Goal: Navigation & Orientation: Find specific page/section

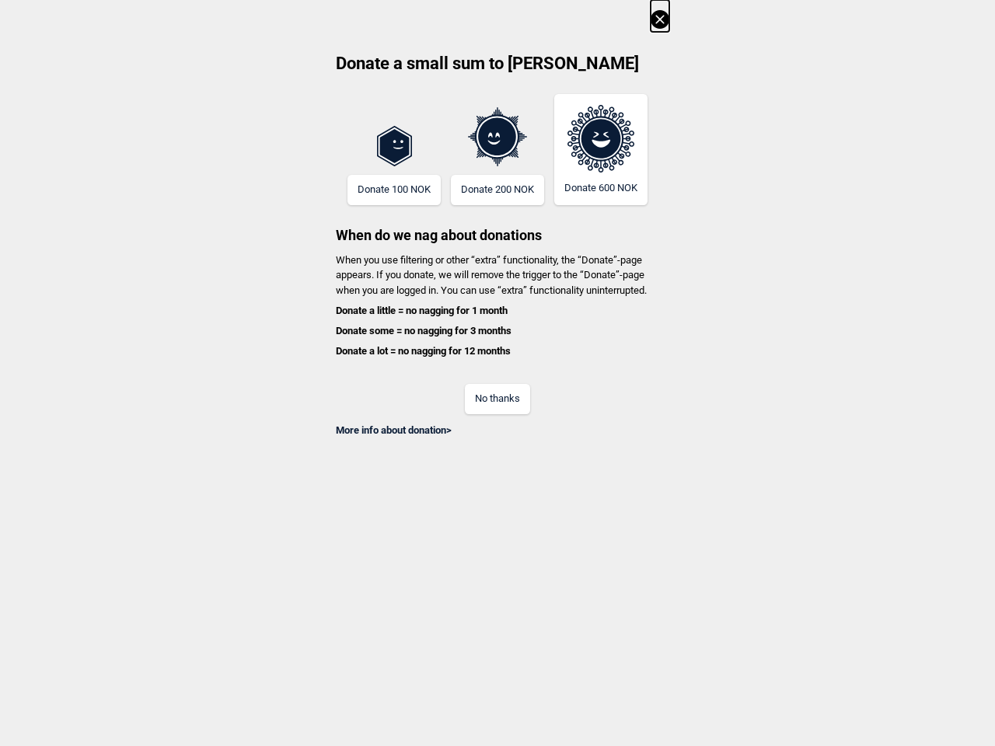
click at [498, 373] on div "No thanks" at bounding box center [498, 389] width 344 height 51
click at [660, 16] on icon at bounding box center [660, 19] width 19 height 19
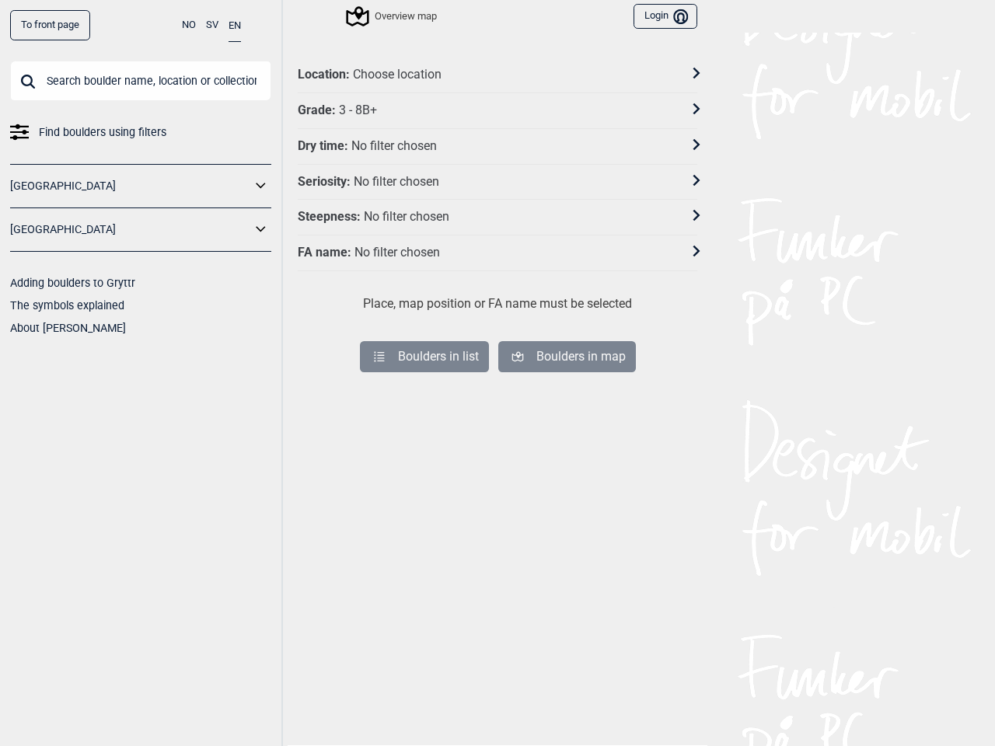
click at [394, 150] on div "No filter chosen" at bounding box center [394, 146] width 86 height 16
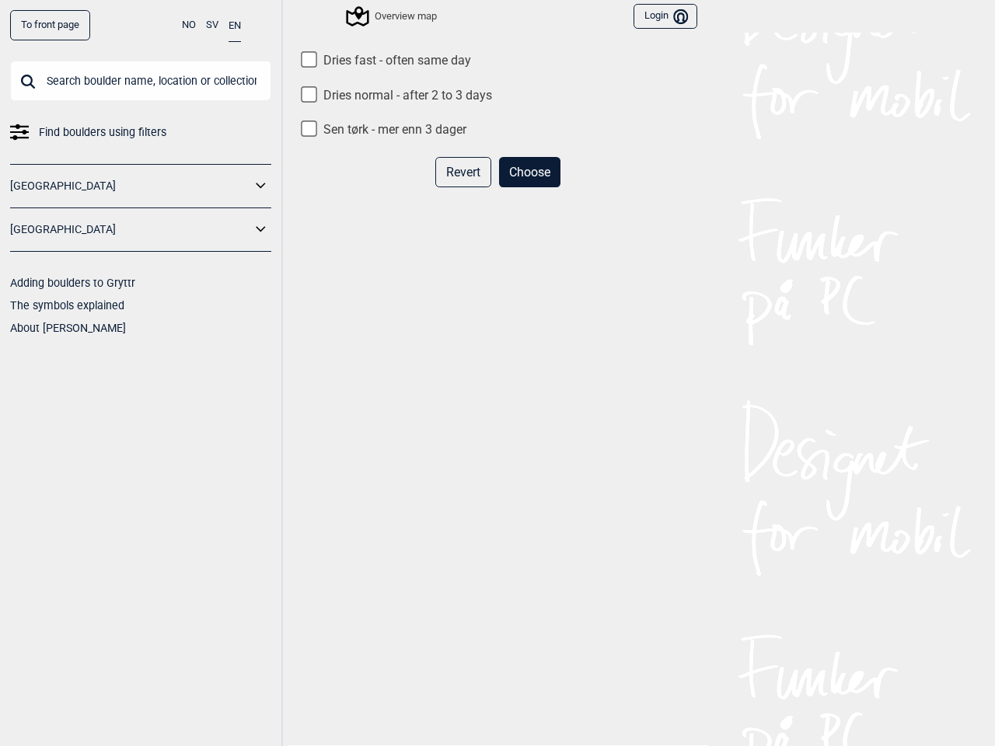
click at [394, 190] on div "Revert Choose" at bounding box center [498, 178] width 400 height 43
click at [498, 141] on div "Dries fast - often same day Dries normal - after 2 to 3 days Sen tørk - mer enn…" at bounding box center [498, 408] width 400 height 711
click at [498, 190] on div "Revert Choose" at bounding box center [498, 178] width 400 height 43
click at [601, 149] on div "Dries fast - often same day Dries normal - after 2 to 3 days Sen tørk - mer enn…" at bounding box center [498, 408] width 400 height 711
click at [498, 311] on div "Dries fast - often same day Dries normal - after 2 to 3 days Sen tørk - mer enn…" at bounding box center [498, 408] width 400 height 711
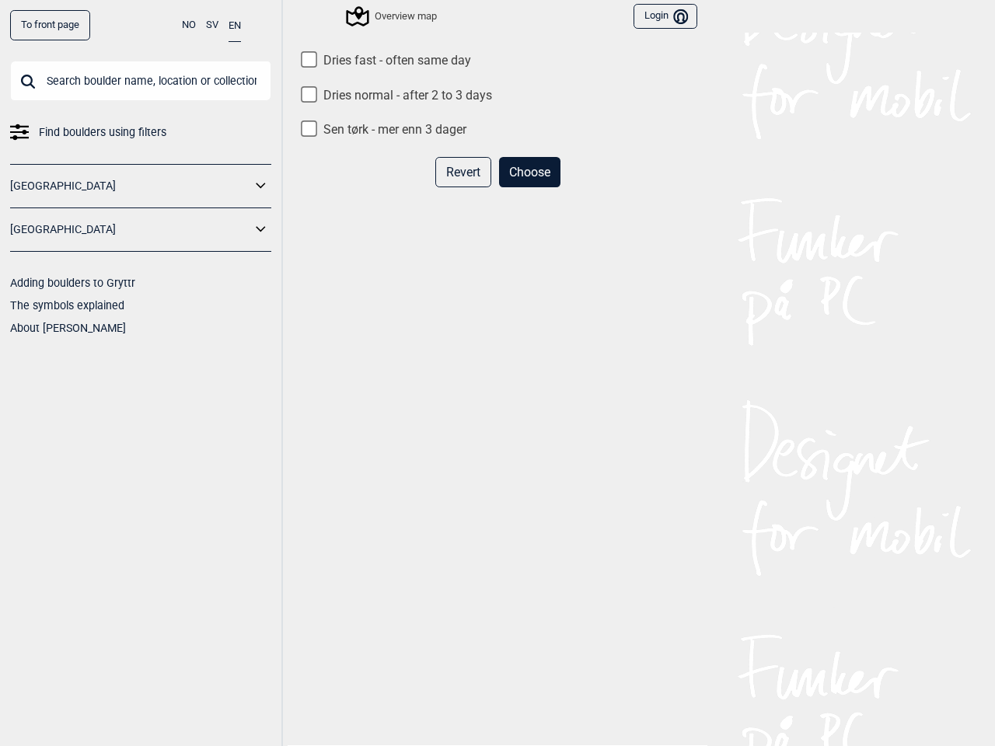
click at [498, 331] on div "Dries fast - often same day Dries normal - after 2 to 3 days Sen tørk - mer enn…" at bounding box center [498, 408] width 400 height 711
click at [498, 351] on div "Dries fast - often same day Dries normal - after 2 to 3 days Sen tørk - mer enn…" at bounding box center [498, 408] width 400 height 711
